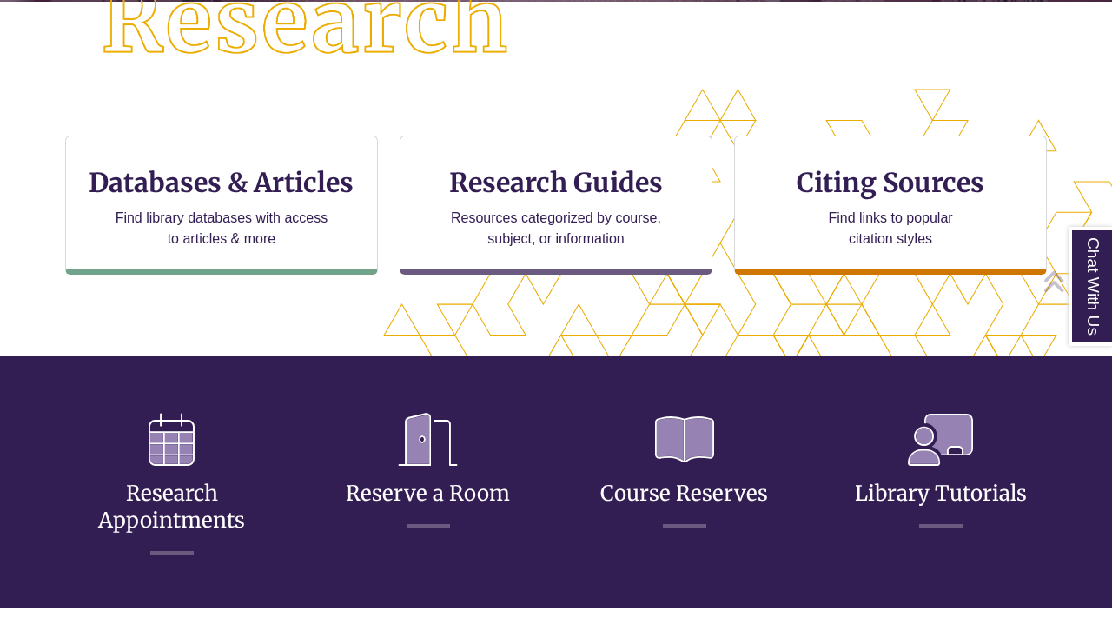
scroll to position [437, 964]
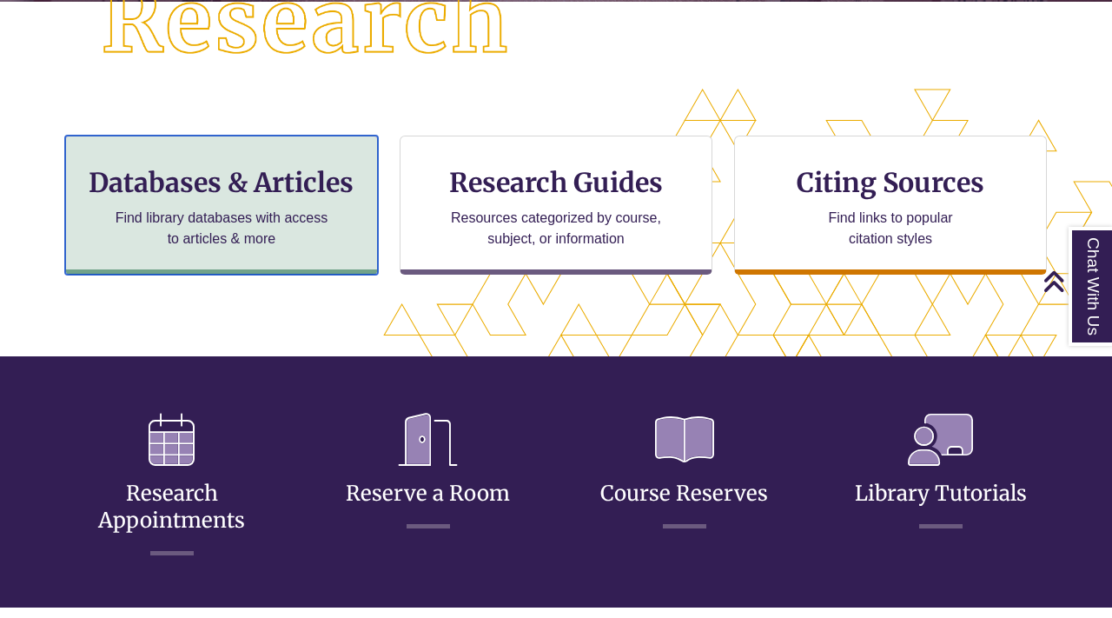
click at [278, 243] on p "Find library databases with access to articles & more" at bounding box center [222, 229] width 227 height 42
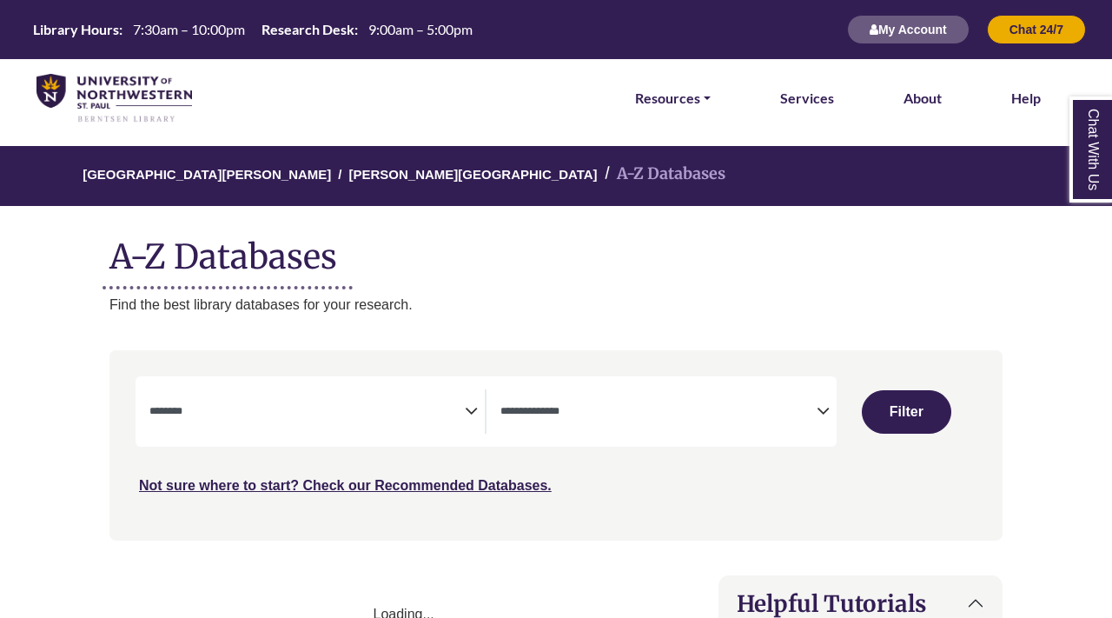
select select "Database Subject Filter"
select select "Database Types Filter"
select select "Database Subject Filter"
select select "Database Types Filter"
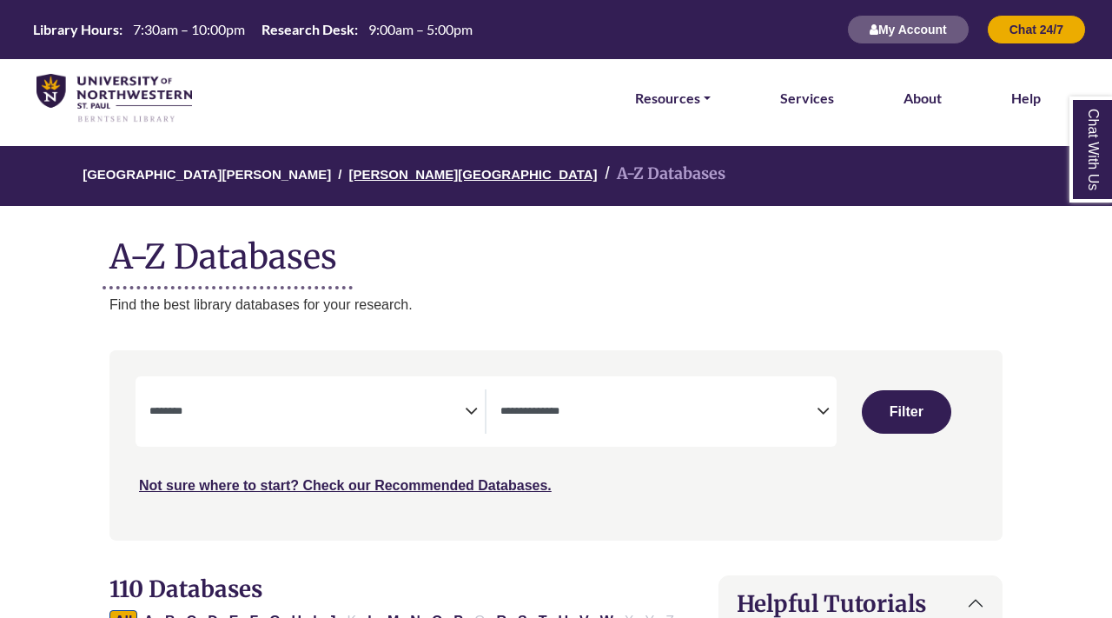
click at [364, 177] on link "[PERSON_NAME][GEOGRAPHIC_DATA]" at bounding box center [472, 172] width 248 height 17
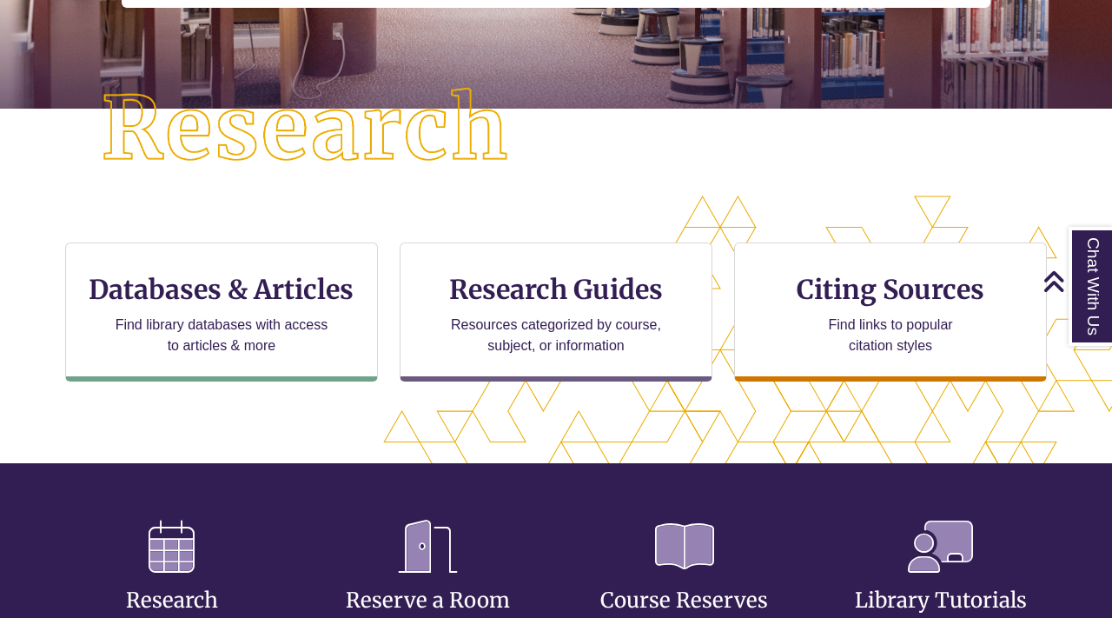
scroll to position [320, 0]
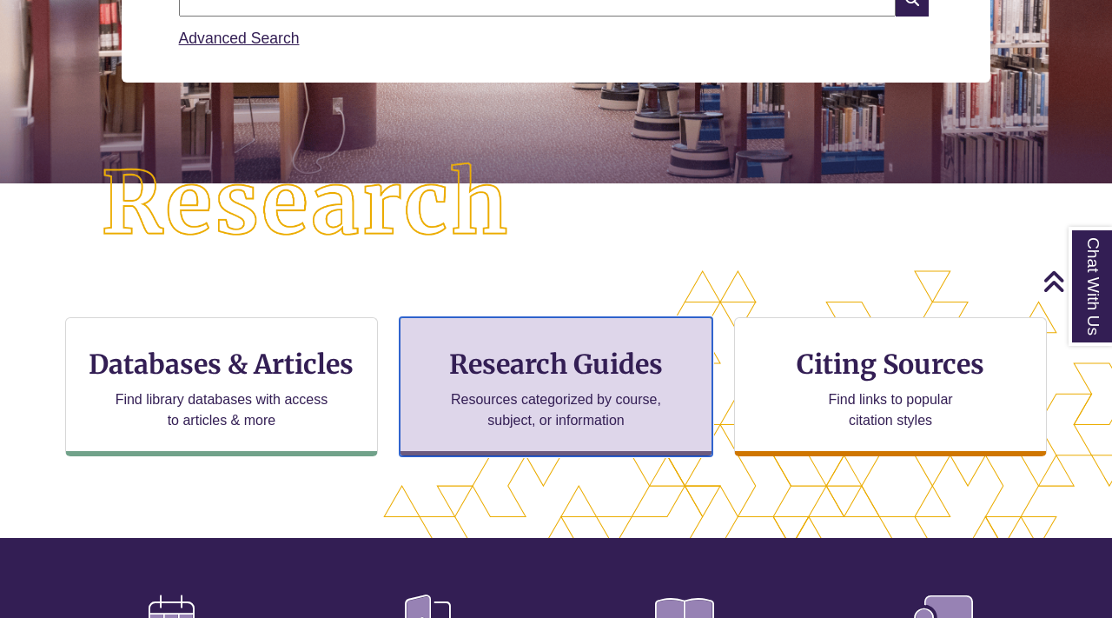
click at [473, 401] on p "Resources categorized by course, subject, or information" at bounding box center [556, 410] width 227 height 42
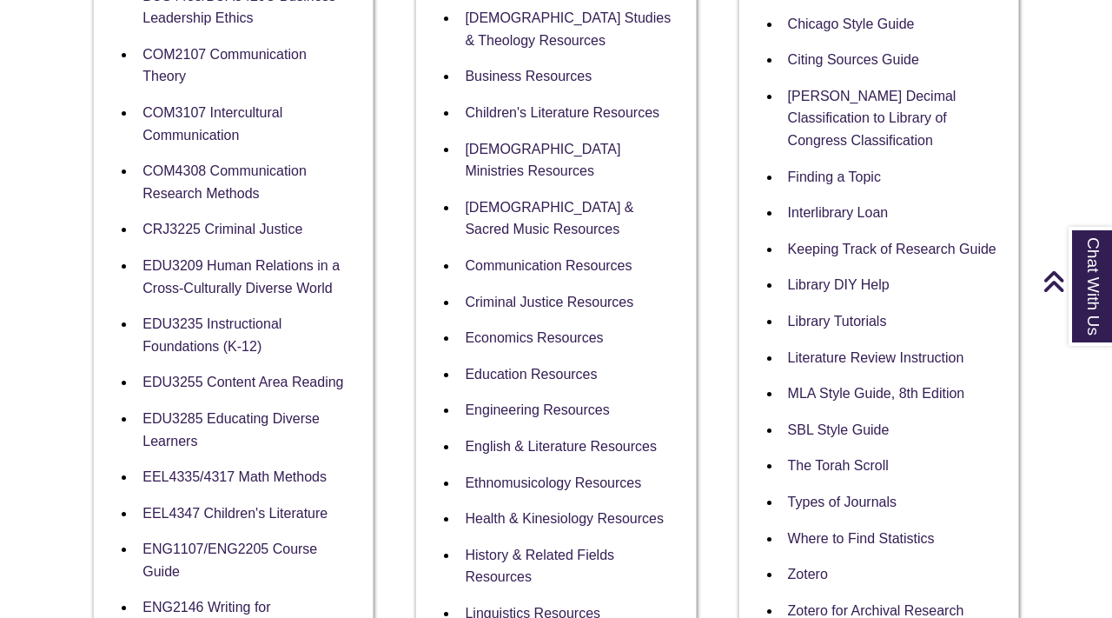
scroll to position [647, 0]
click at [305, 381] on link "EDU3255 Content Area Reading" at bounding box center [242, 382] width 201 height 17
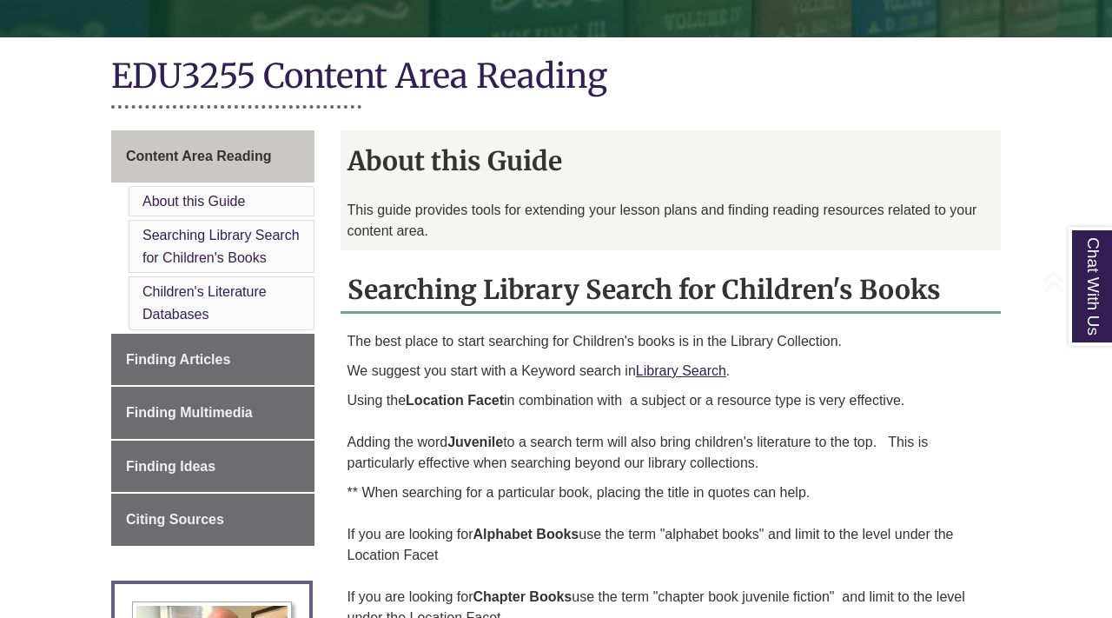
scroll to position [433, 0]
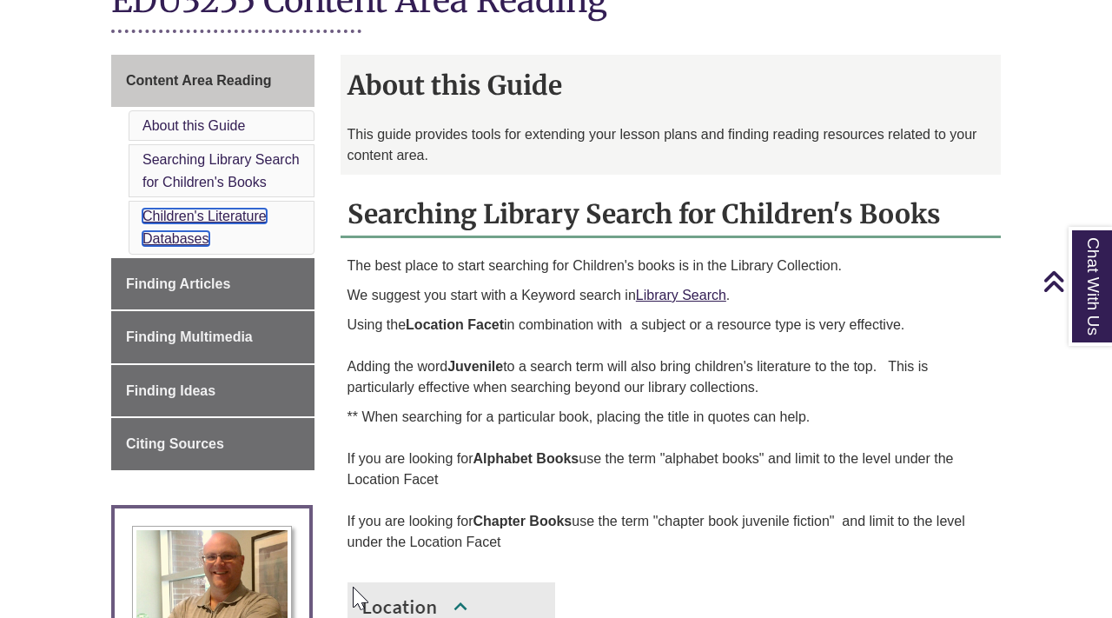
click at [216, 221] on link "Children's Literature Databases" at bounding box center [204, 226] width 124 height 37
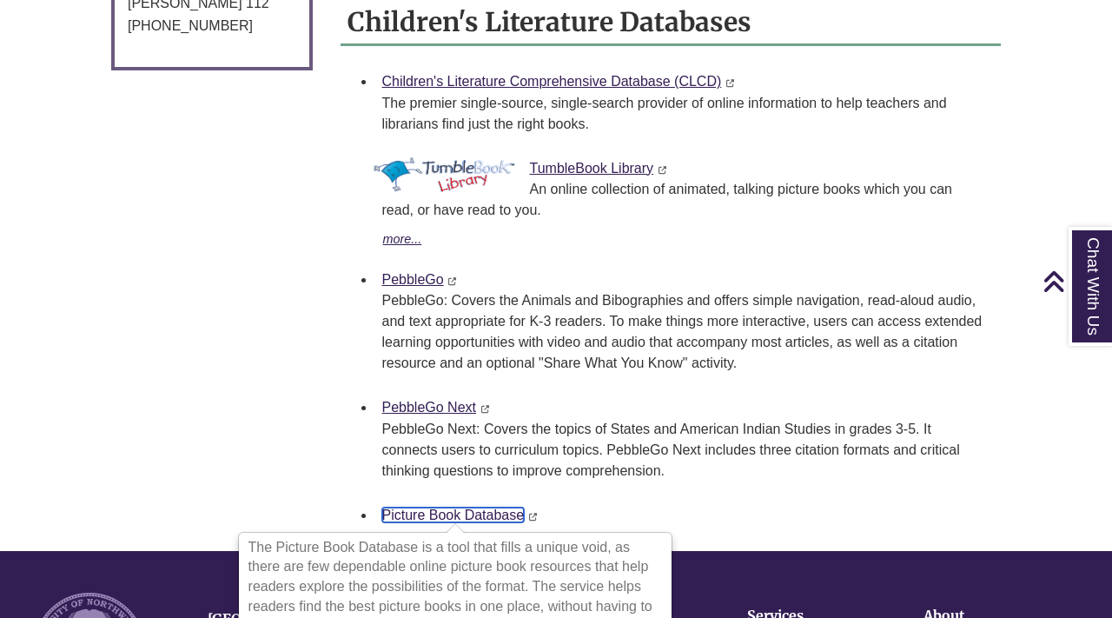
click at [506, 515] on link "Picture Book Database" at bounding box center [453, 514] width 142 height 15
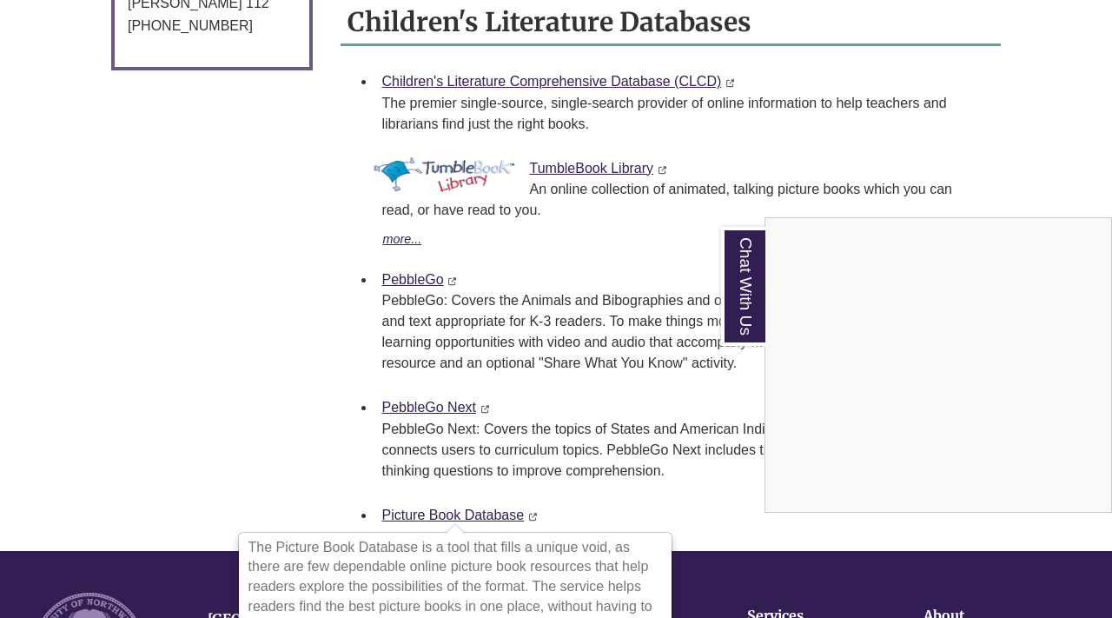
click at [541, 74] on div "Chat With Us" at bounding box center [556, 309] width 1112 height 618
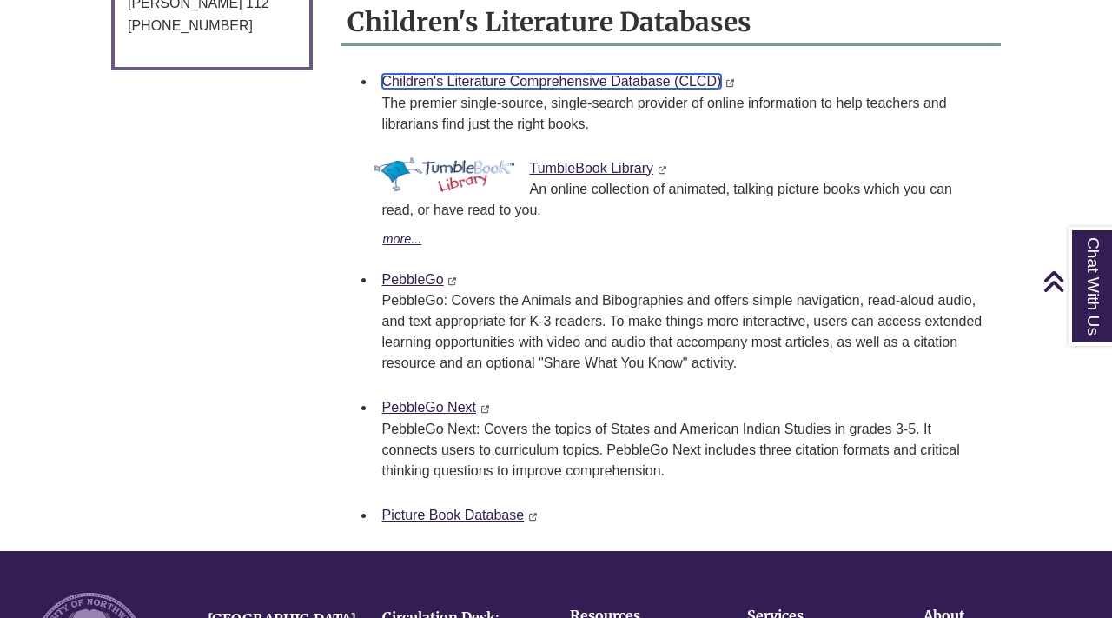
click at [535, 82] on link "Children's Literature Comprehensive Database (CLCD)" at bounding box center [552, 81] width 340 height 15
click at [426, 275] on link "PebbleGo" at bounding box center [413, 279] width 62 height 15
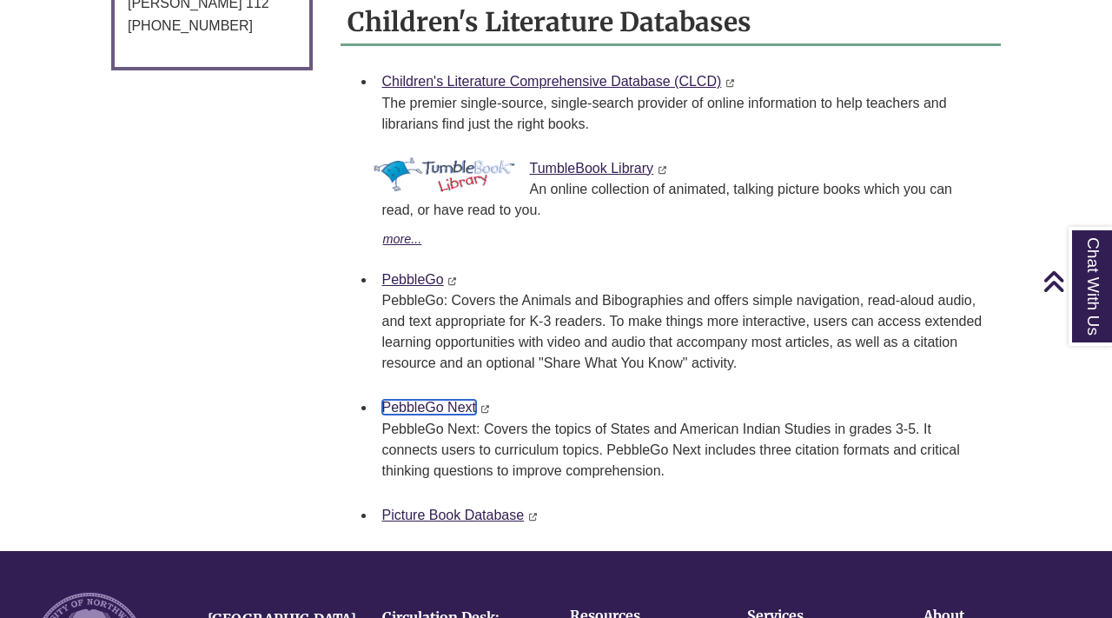
click at [420, 404] on link "PebbleGo Next" at bounding box center [429, 407] width 95 height 15
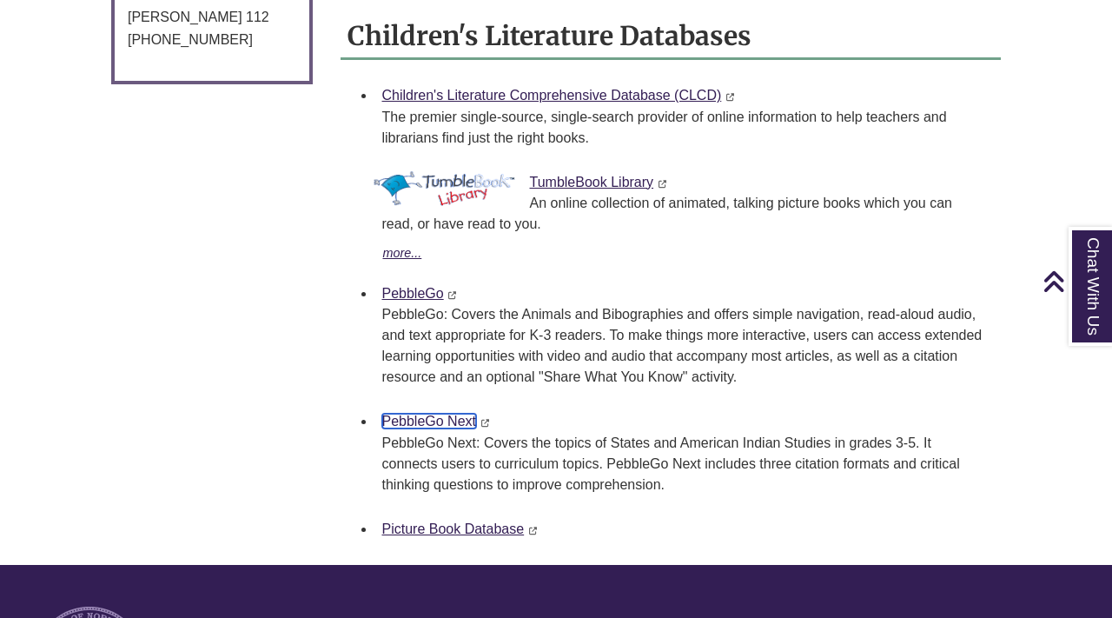
scroll to position [1284, 0]
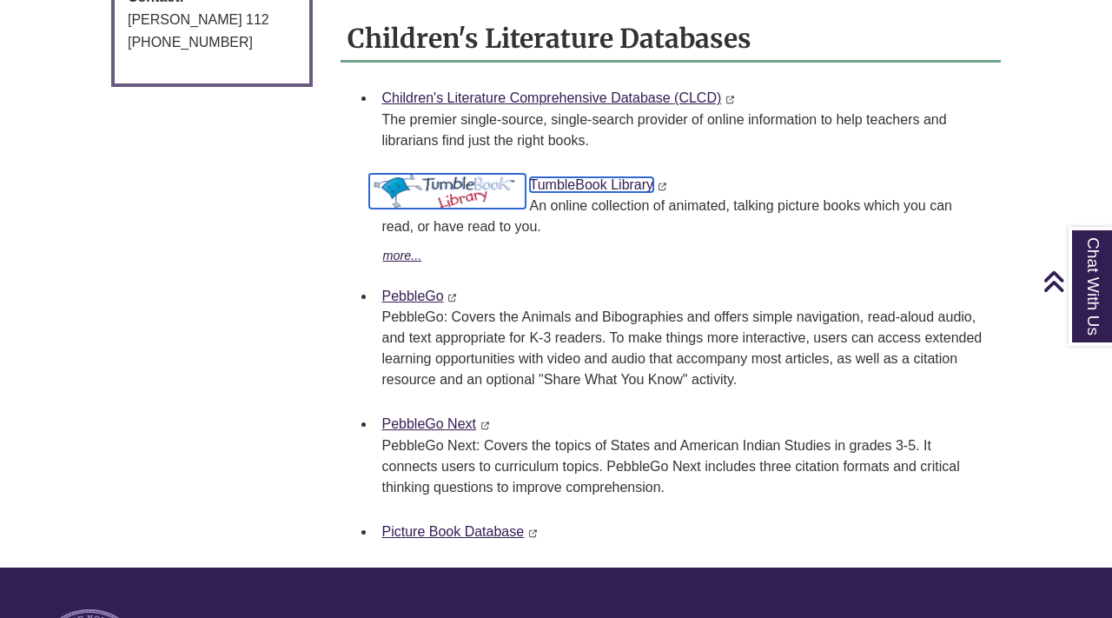
click at [577, 186] on link "TumbleBook Library" at bounding box center [592, 184] width 124 height 15
